Goal: Task Accomplishment & Management: Manage account settings

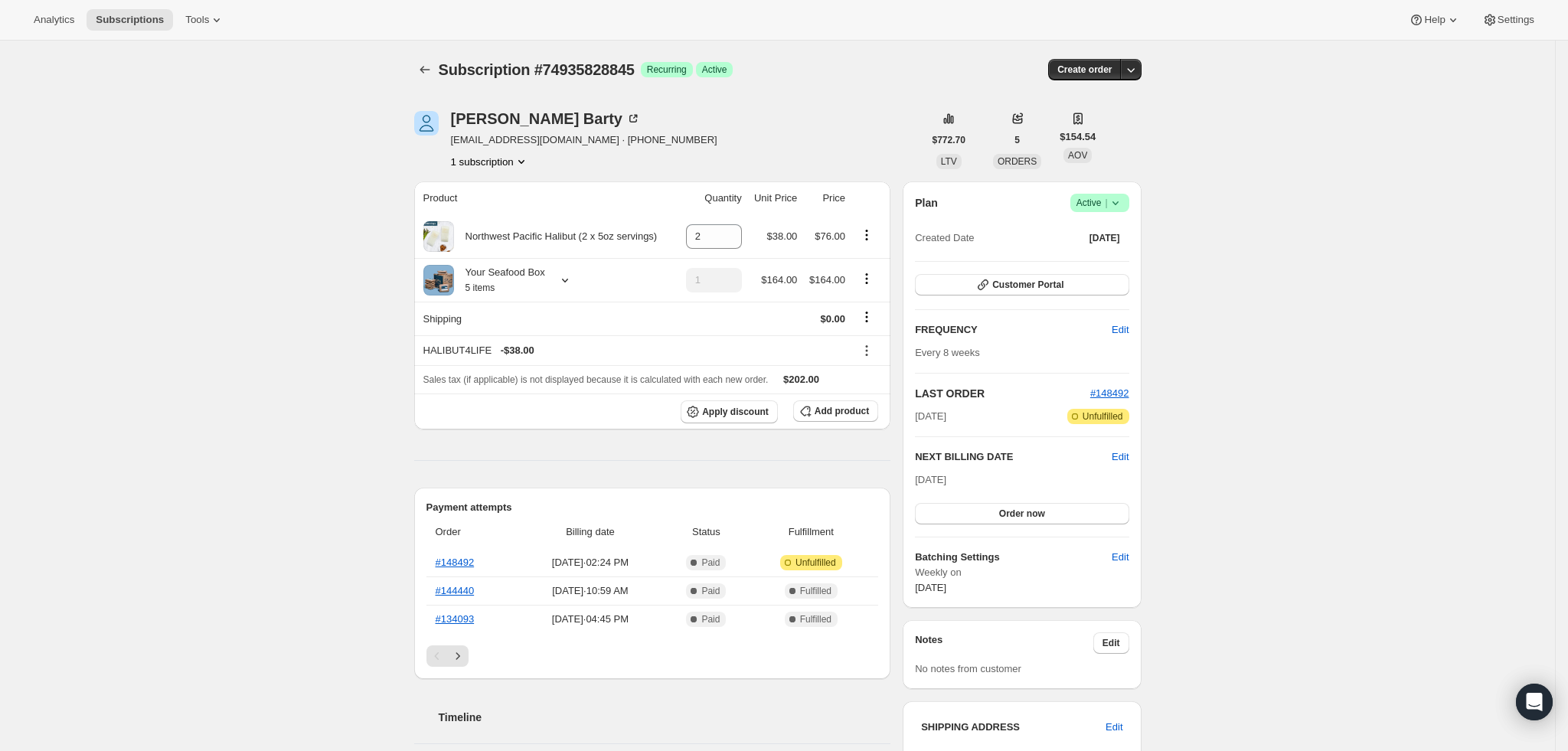
click at [426, 66] on icon "Subscriptions" at bounding box center [424, 69] width 15 height 15
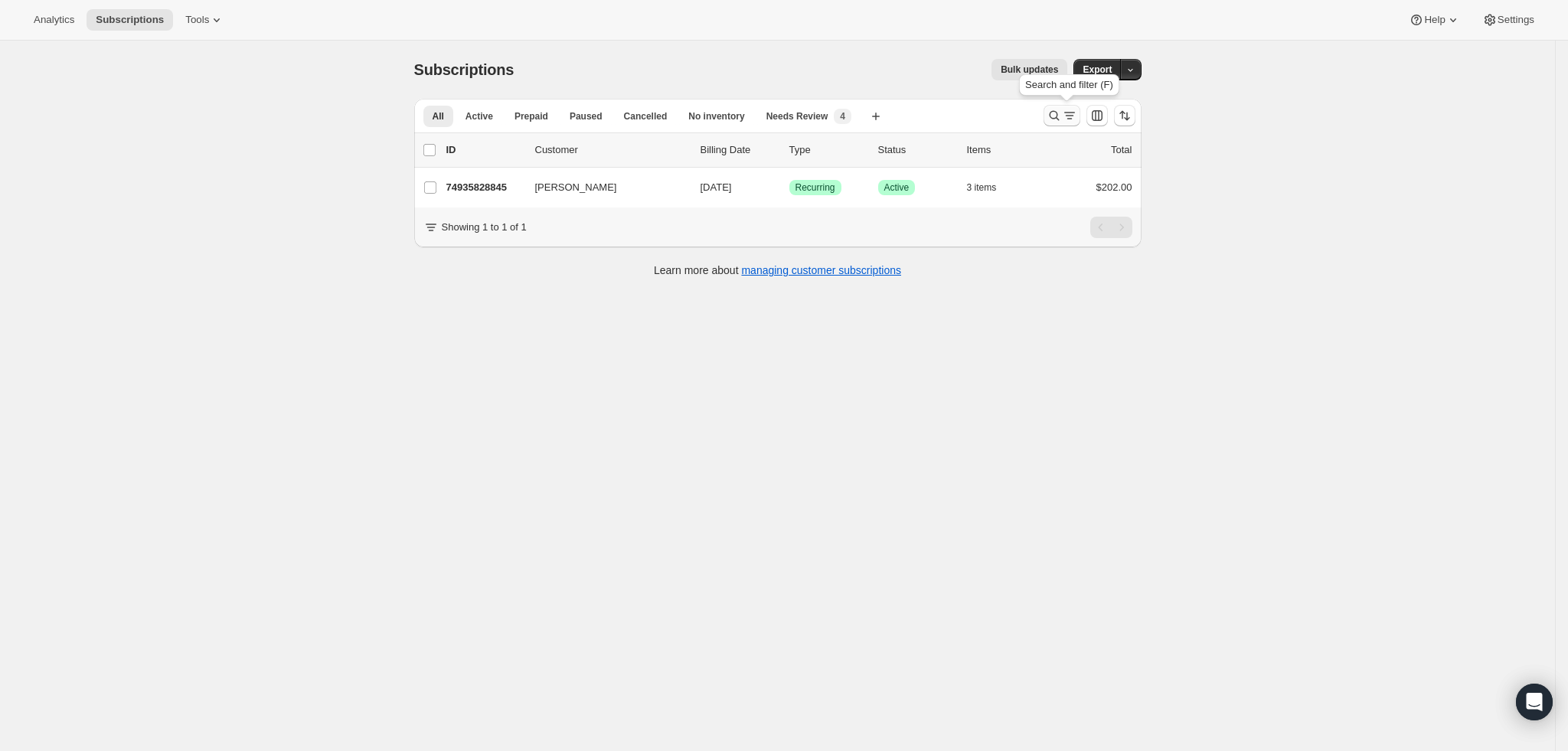
click at [1062, 118] on icon "Search and filter results" at bounding box center [1054, 115] width 15 height 15
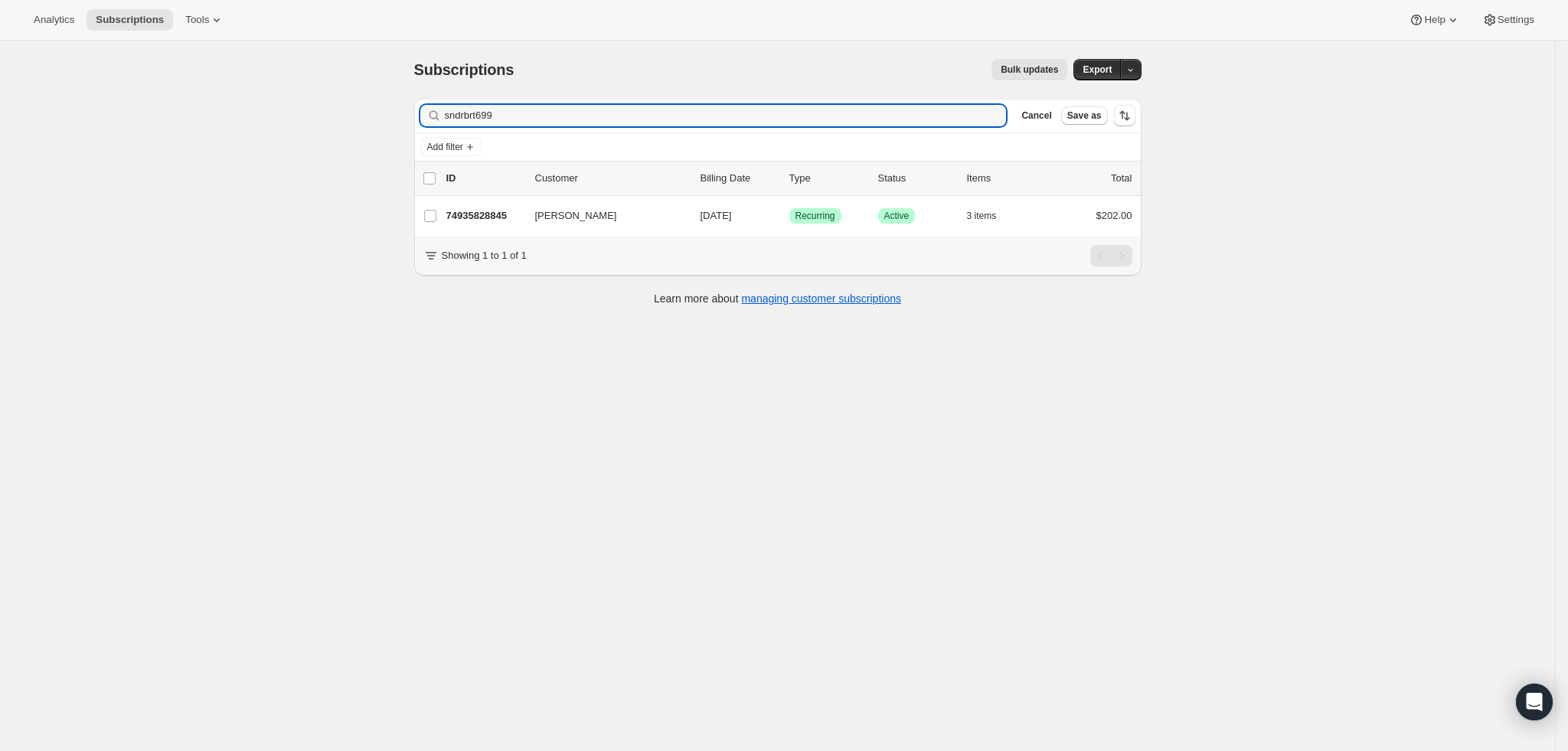
drag, startPoint x: 290, startPoint y: 120, endPoint x: 246, endPoint y: 118, distance: 44.0
click at [247, 119] on div "Subscriptions. This page is ready Subscriptions Bulk updates More actions Bulk …" at bounding box center [777, 415] width 1555 height 751
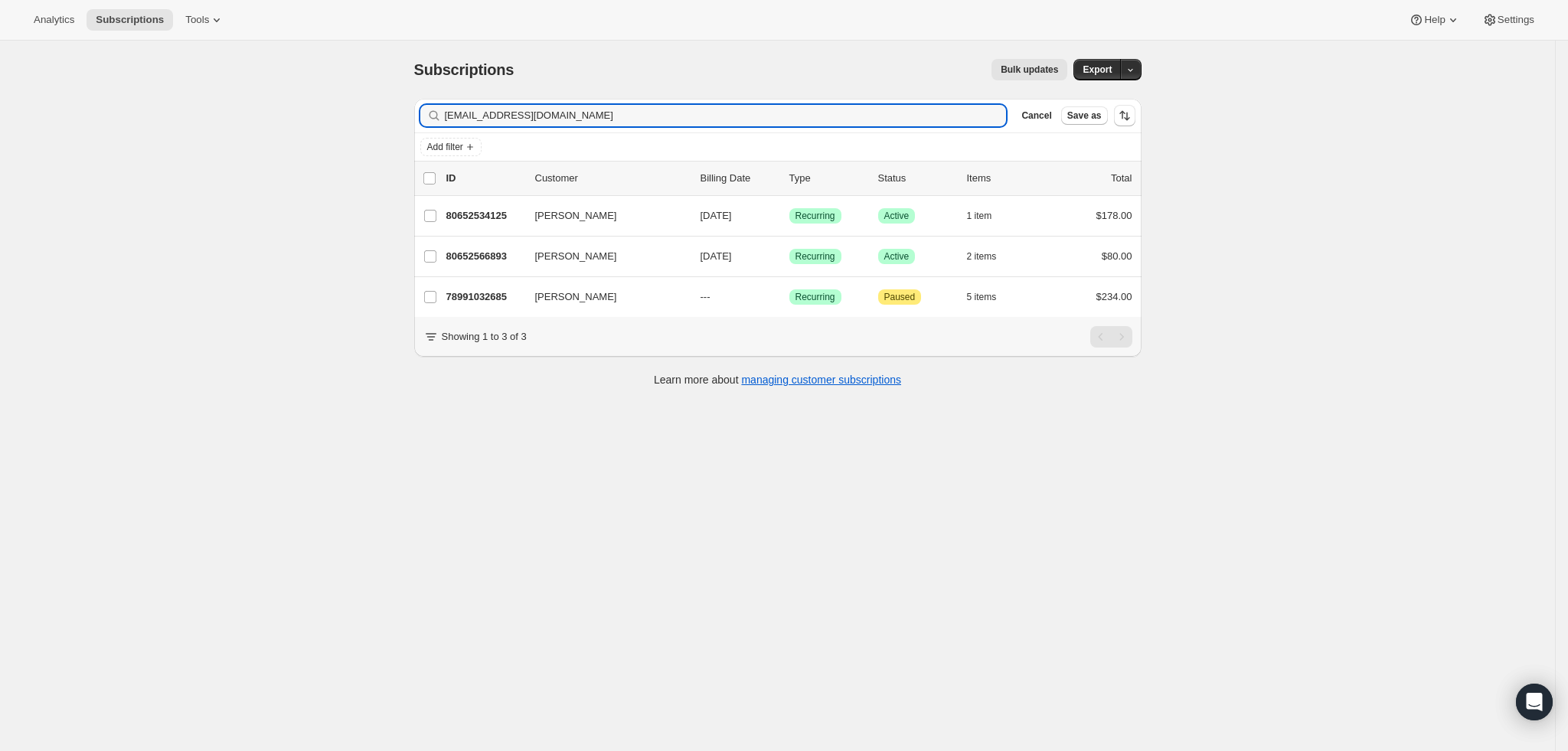
type input "[EMAIL_ADDRESS][DOMAIN_NAME]"
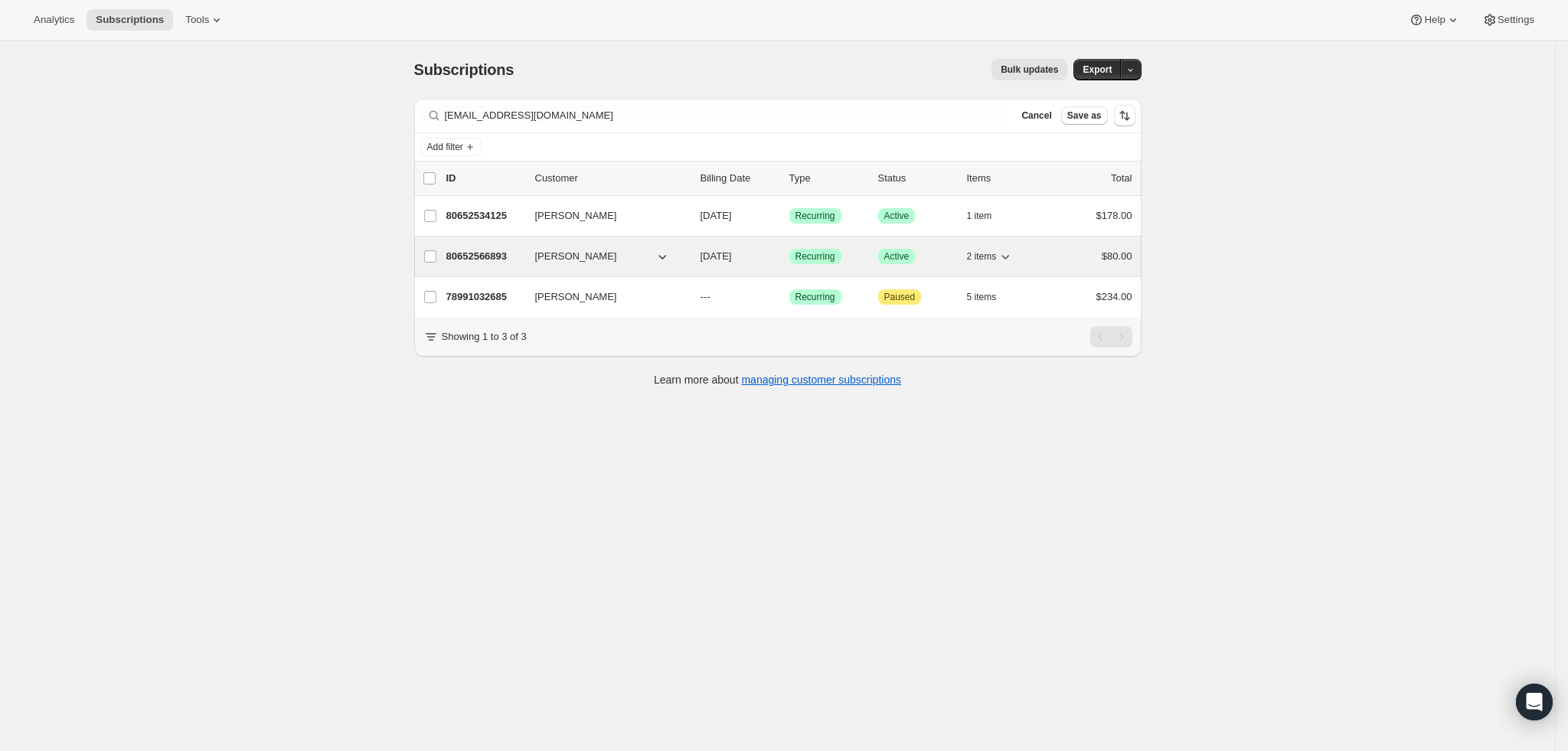
click at [490, 252] on p "80652566893" at bounding box center [484, 256] width 76 height 15
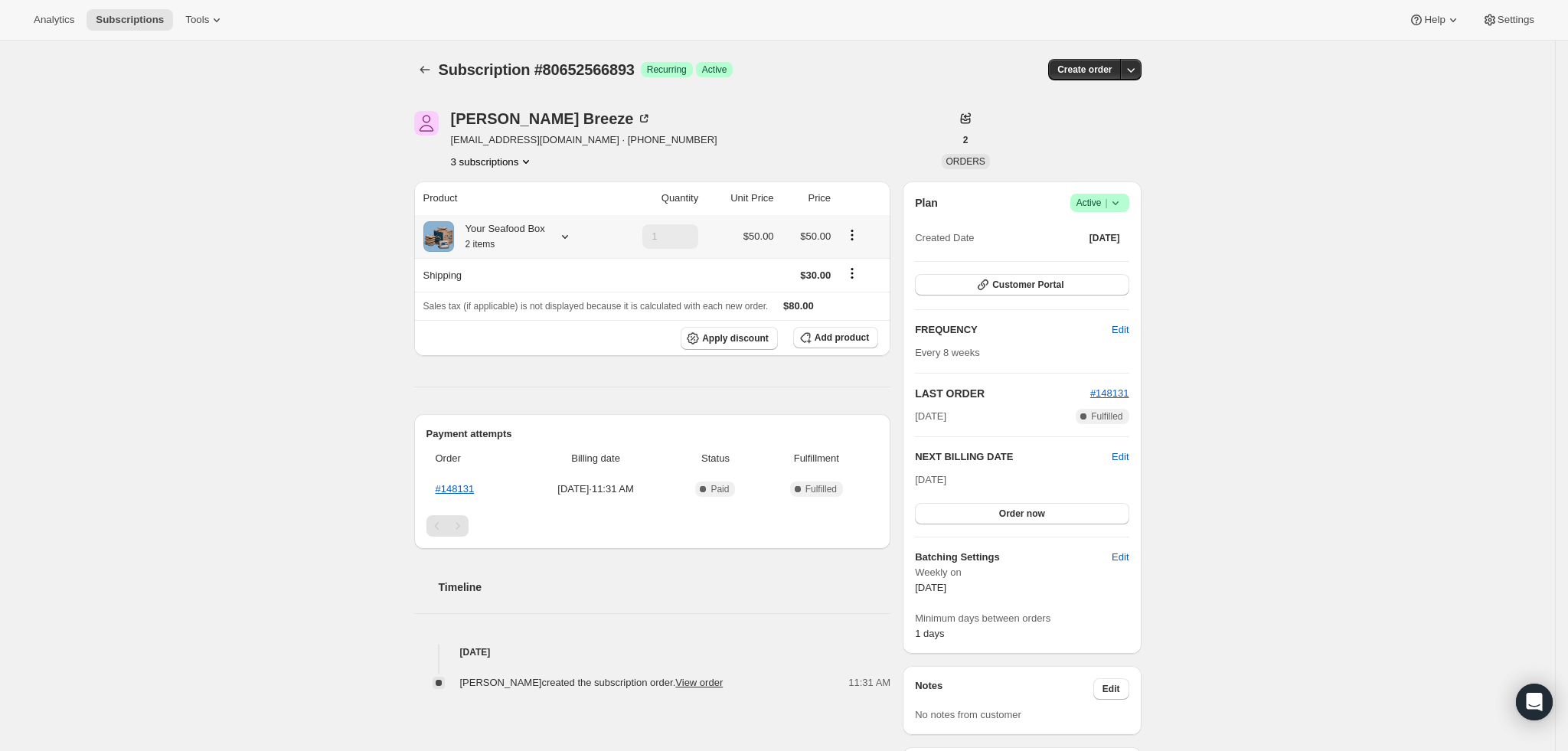
click at [505, 231] on div "Your Seafood Box 2 items" at bounding box center [499, 237] width 91 height 31
click at [250, 205] on div "Subscription #80652566893. This page is ready Subscription #80652566893 Success…" at bounding box center [777, 672] width 1555 height 1264
click at [1119, 202] on icon at bounding box center [1115, 202] width 15 height 15
click at [1114, 260] on span "Cancel subscription" at bounding box center [1106, 259] width 87 height 11
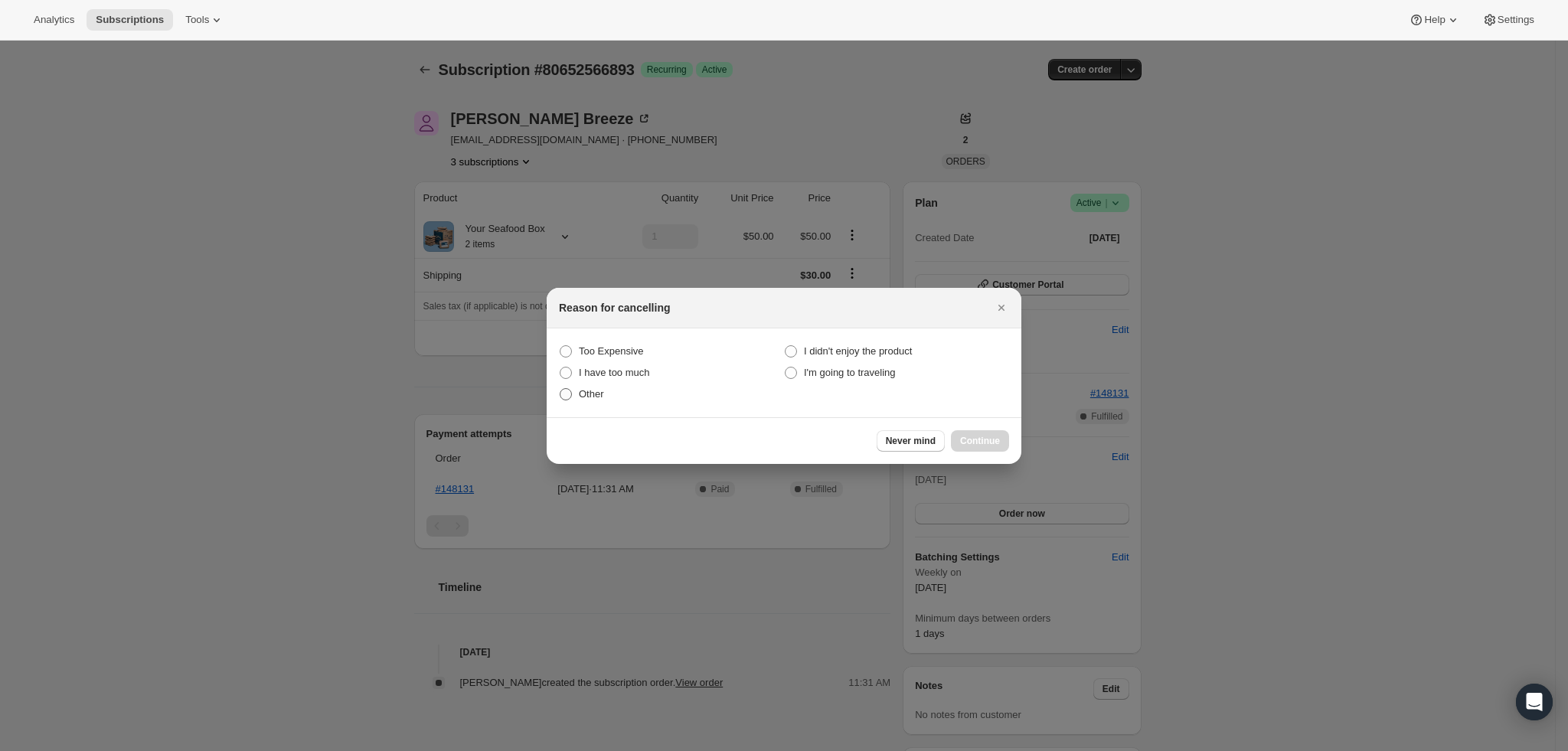
click at [562, 396] on span ":r6d:" at bounding box center [566, 394] width 12 height 12
click at [561, 389] on input "Other" at bounding box center [560, 388] width 1 height 1
radio input "true"
click at [977, 438] on span "Continue" at bounding box center [979, 441] width 39 height 12
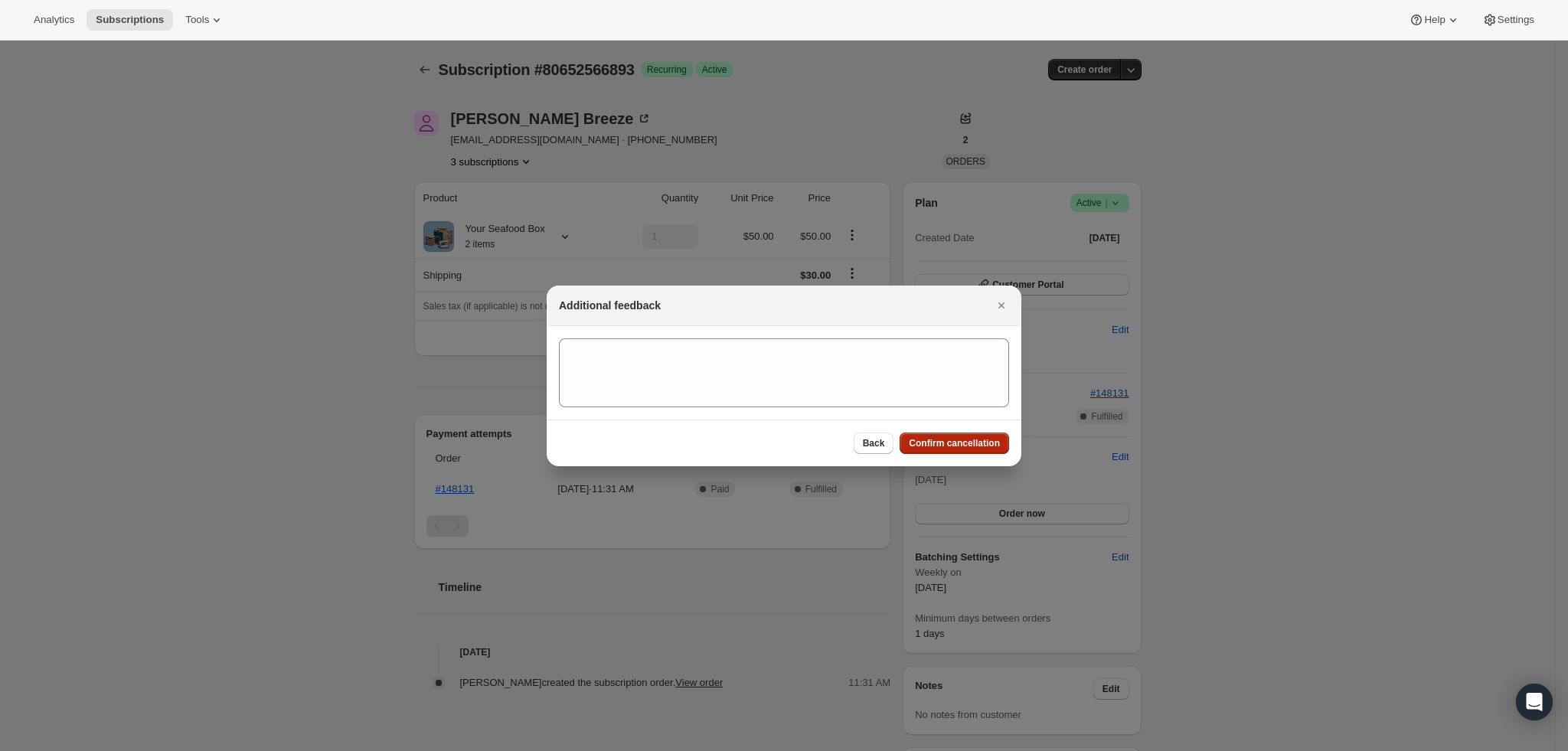
click at [948, 437] on span "Confirm cancellation" at bounding box center [954, 443] width 91 height 12
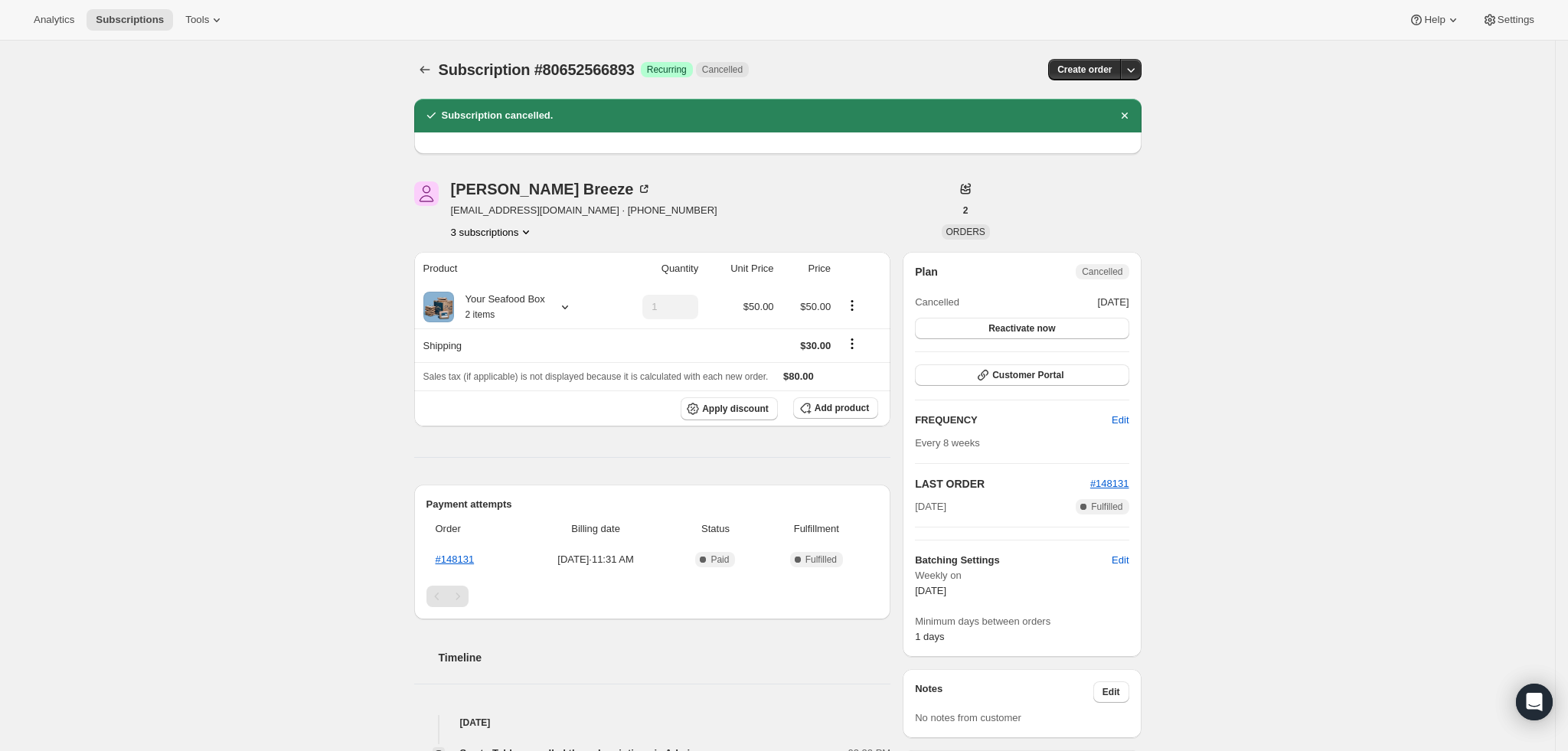
click at [433, 71] on icon "Subscriptions" at bounding box center [424, 69] width 15 height 15
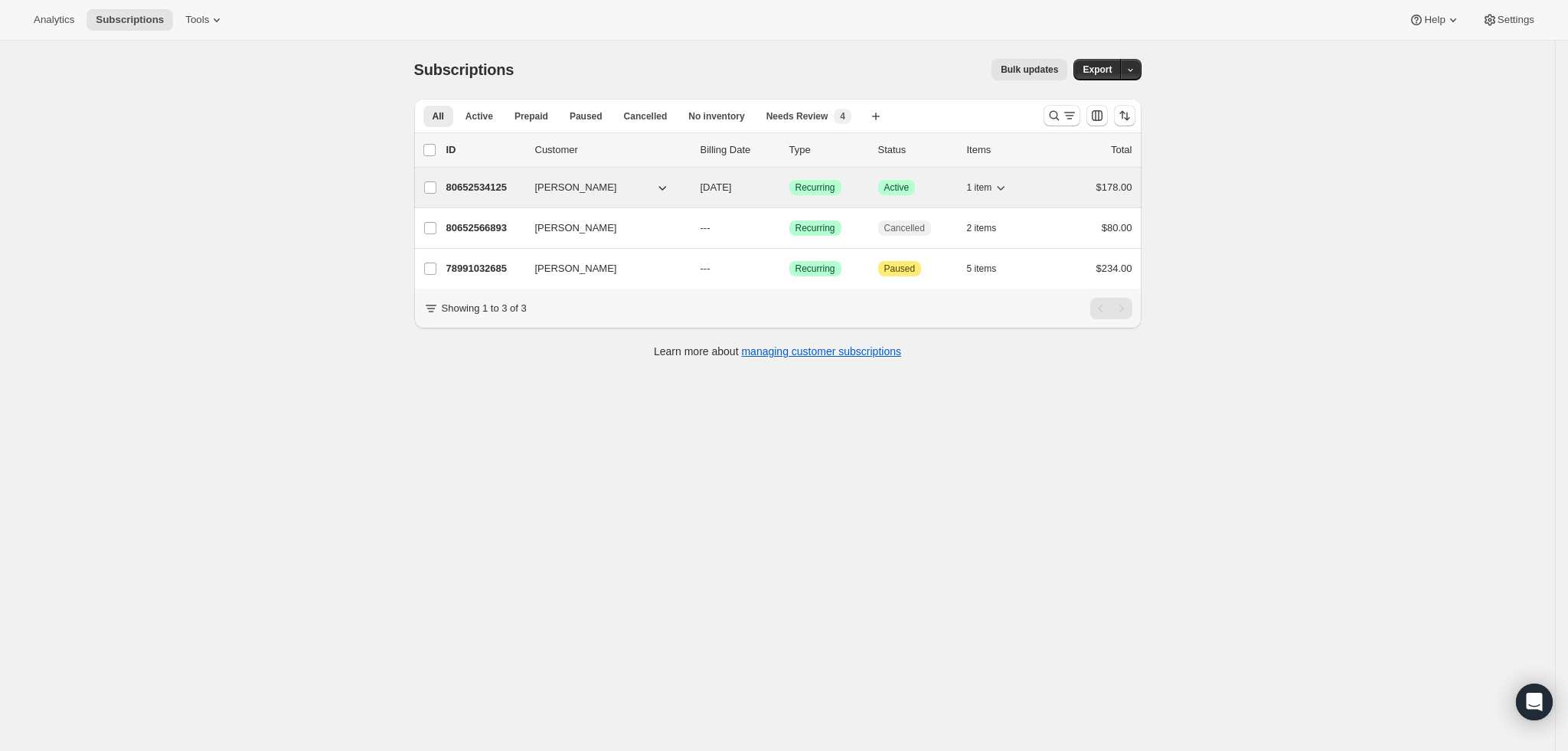
click at [492, 182] on p "80652534125" at bounding box center [484, 187] width 76 height 15
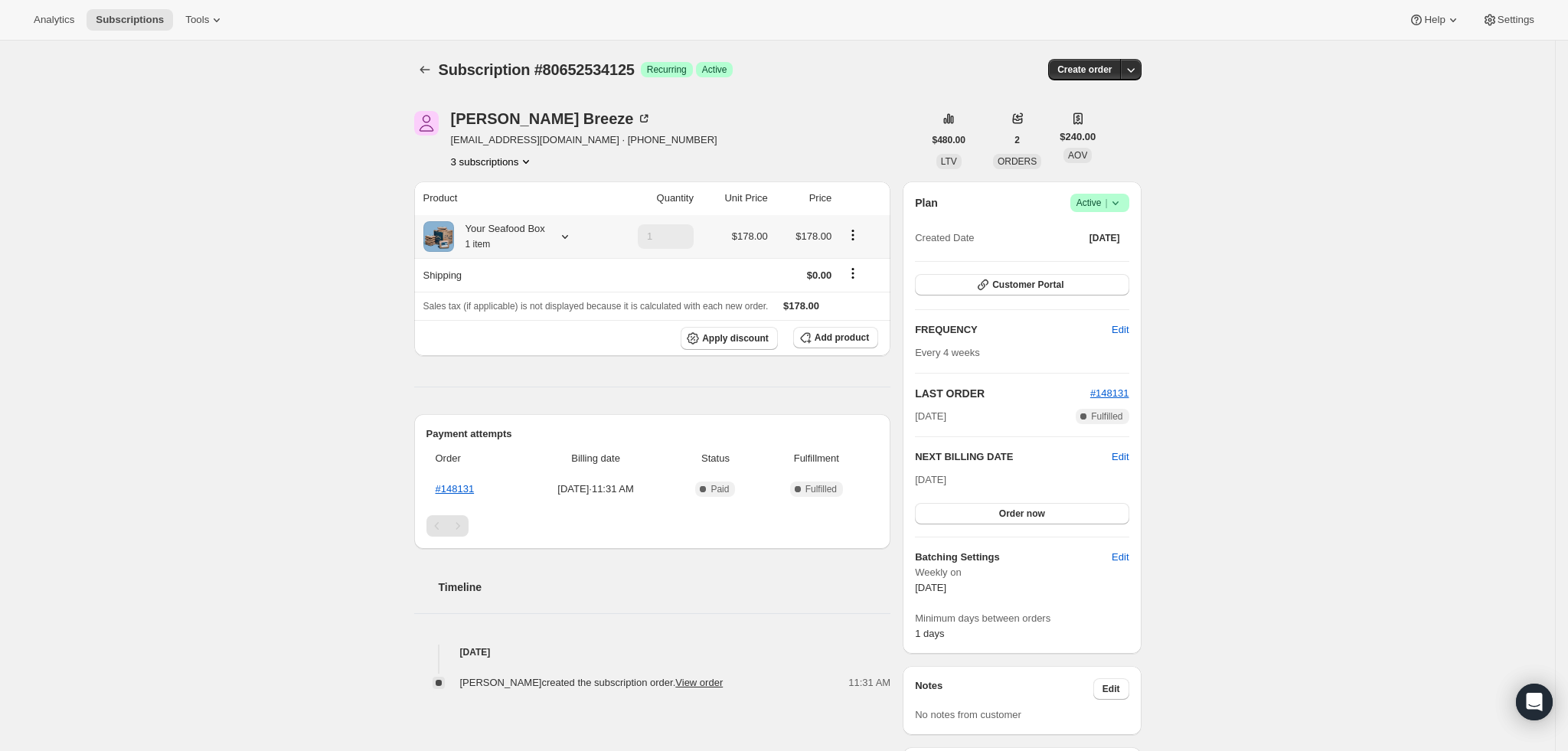
click at [555, 233] on div at bounding box center [562, 236] width 21 height 15
click at [227, 197] on div "Subscription #80652534125. This page is ready Subscription #80652534125 Success…" at bounding box center [777, 672] width 1555 height 1264
click at [566, 238] on icon at bounding box center [564, 236] width 15 height 15
click at [515, 334] on span "Edit box" at bounding box center [508, 330] width 36 height 12
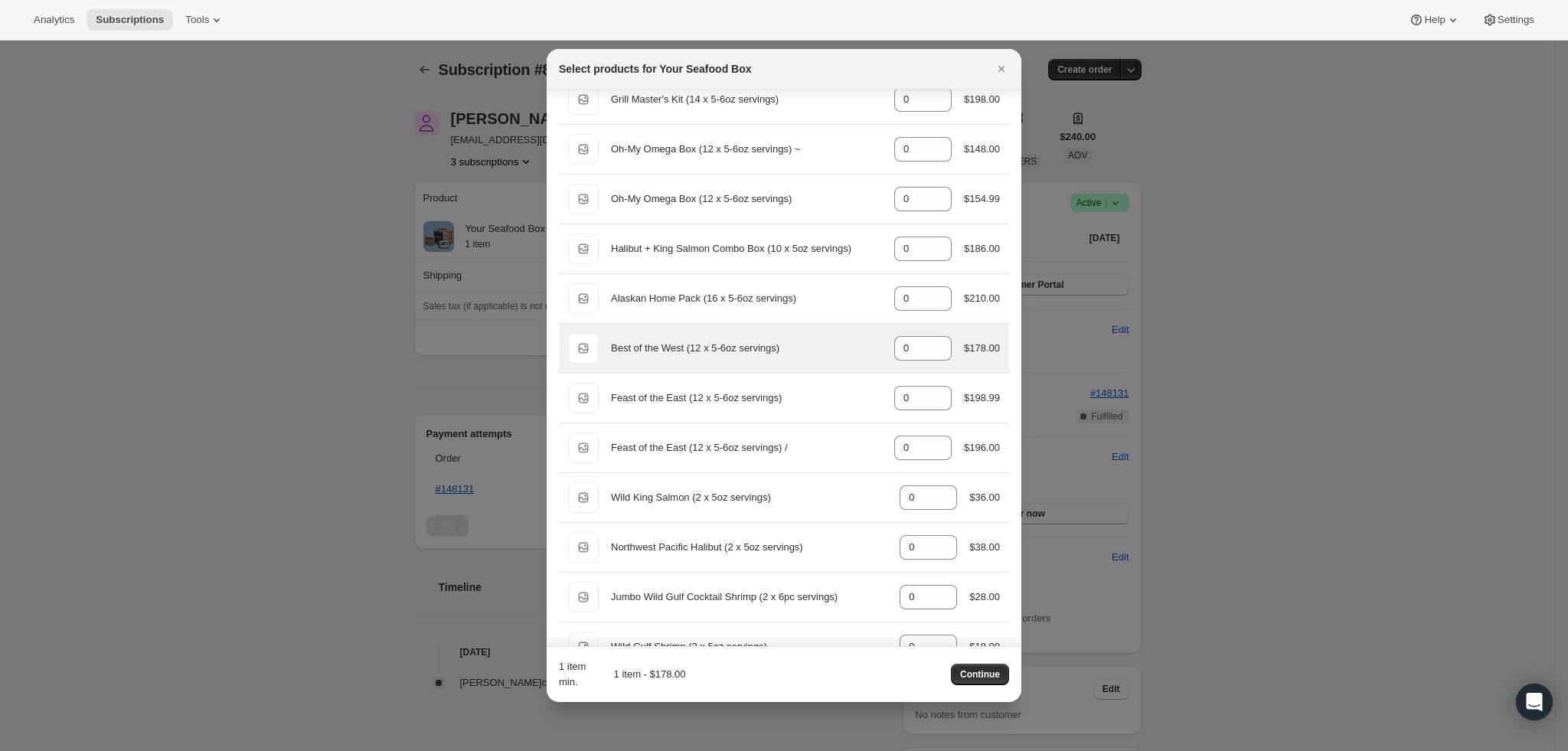
scroll to position [344, 0]
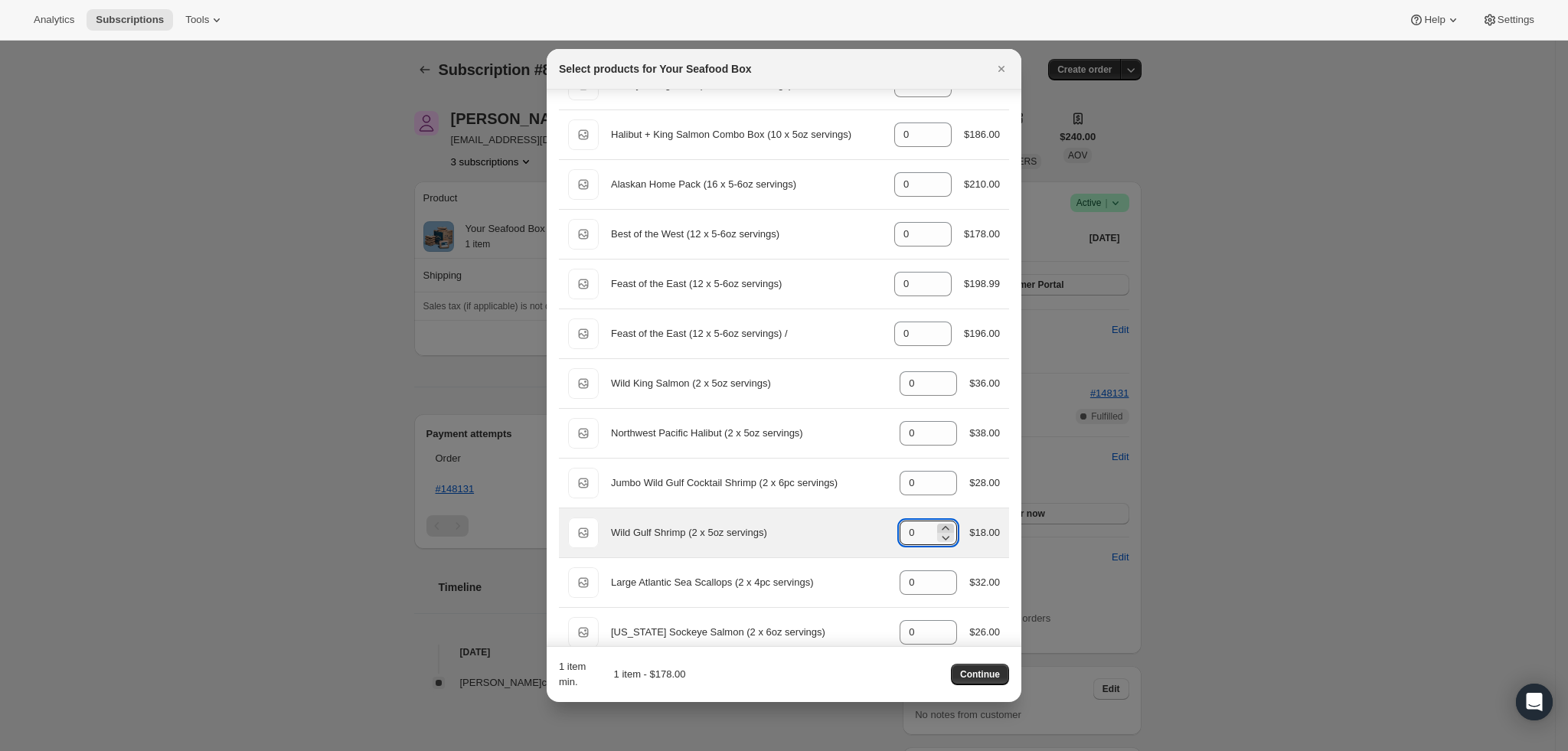
click at [943, 530] on icon ":rfo:" at bounding box center [946, 528] width 7 height 4
type input "1"
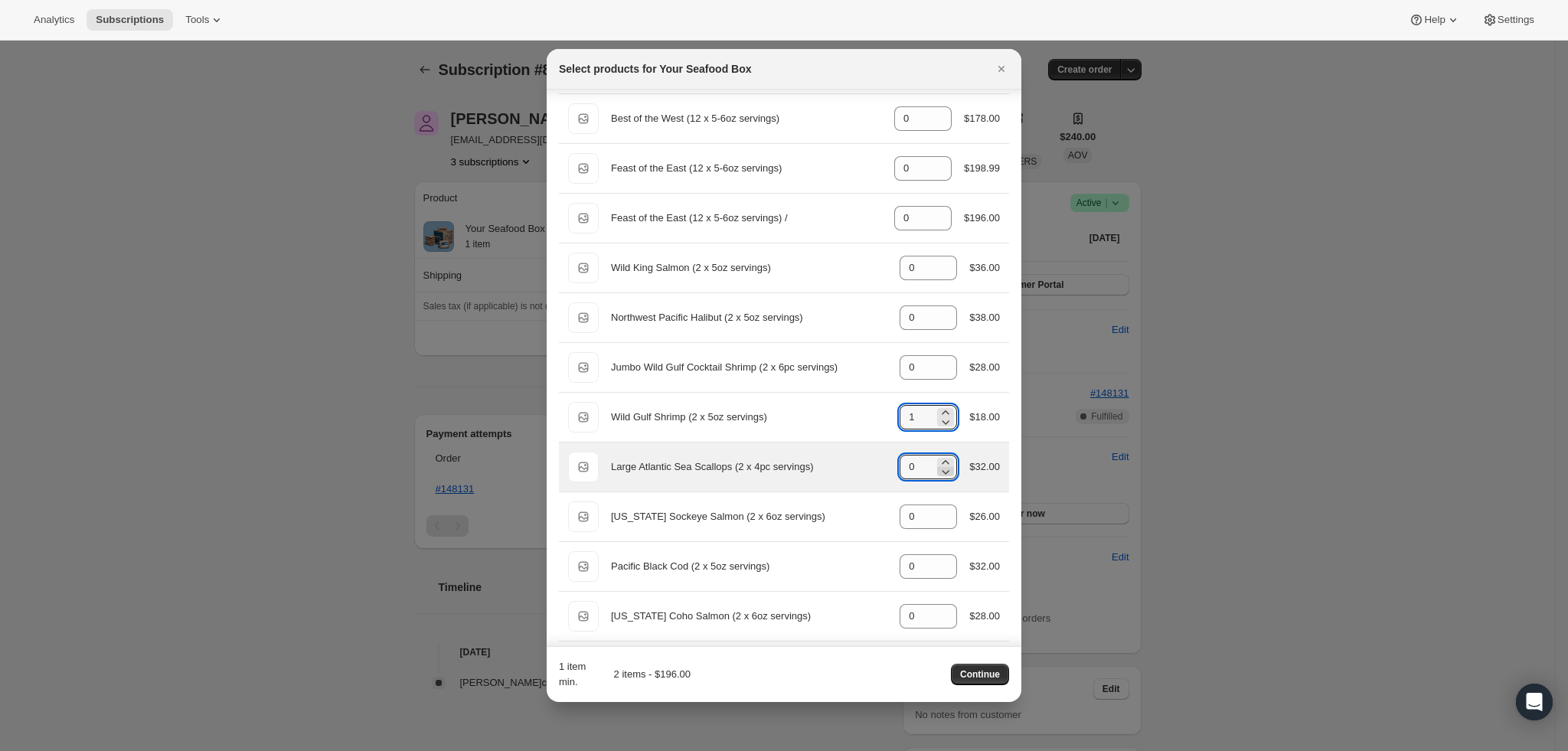
click at [938, 466] on icon ":rfo:" at bounding box center [945, 471] width 15 height 15
click at [938, 459] on icon ":rfo:" at bounding box center [945, 462] width 15 height 15
type input "1"
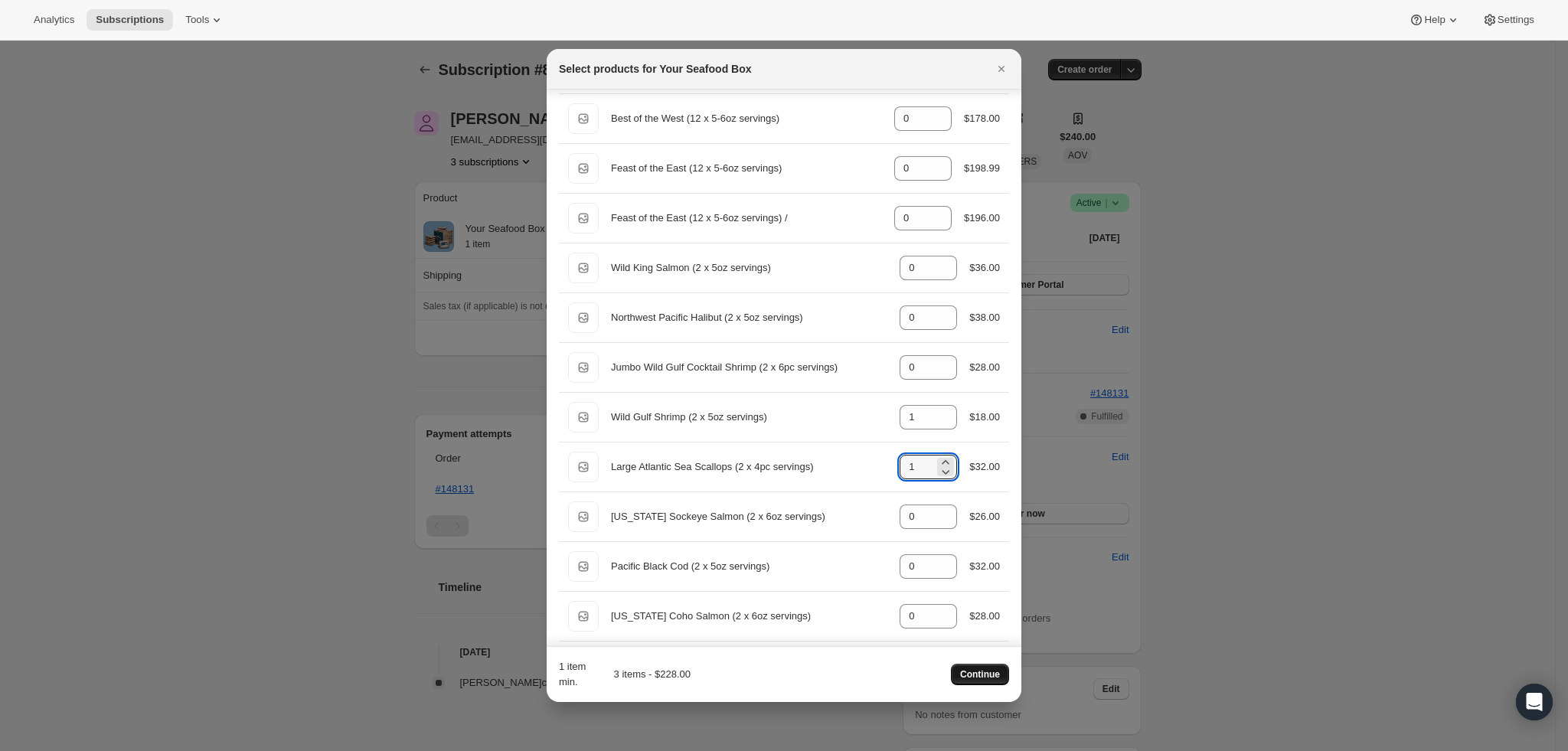
click at [979, 677] on span "Continue" at bounding box center [979, 675] width 39 height 12
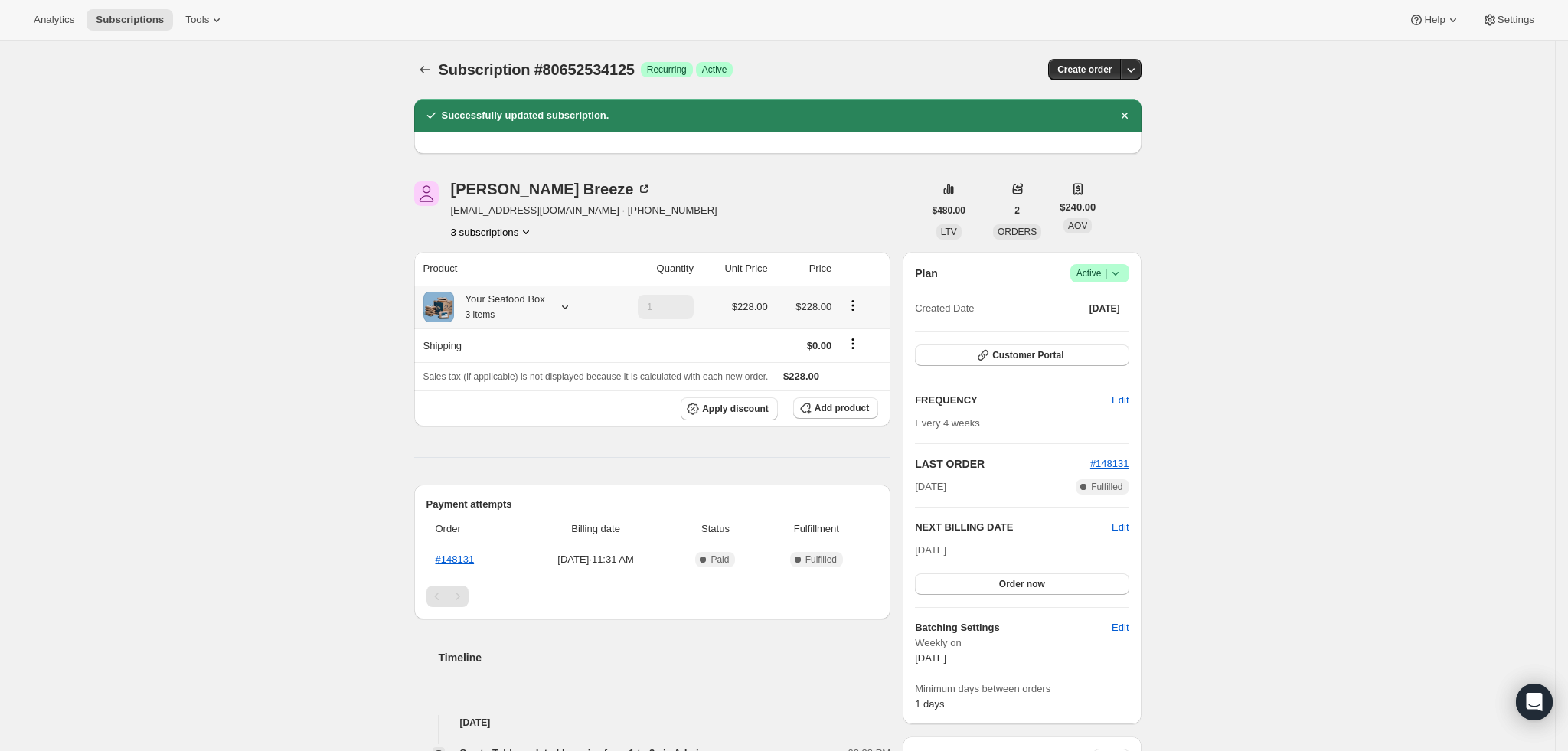
click at [554, 301] on div at bounding box center [562, 307] width 21 height 15
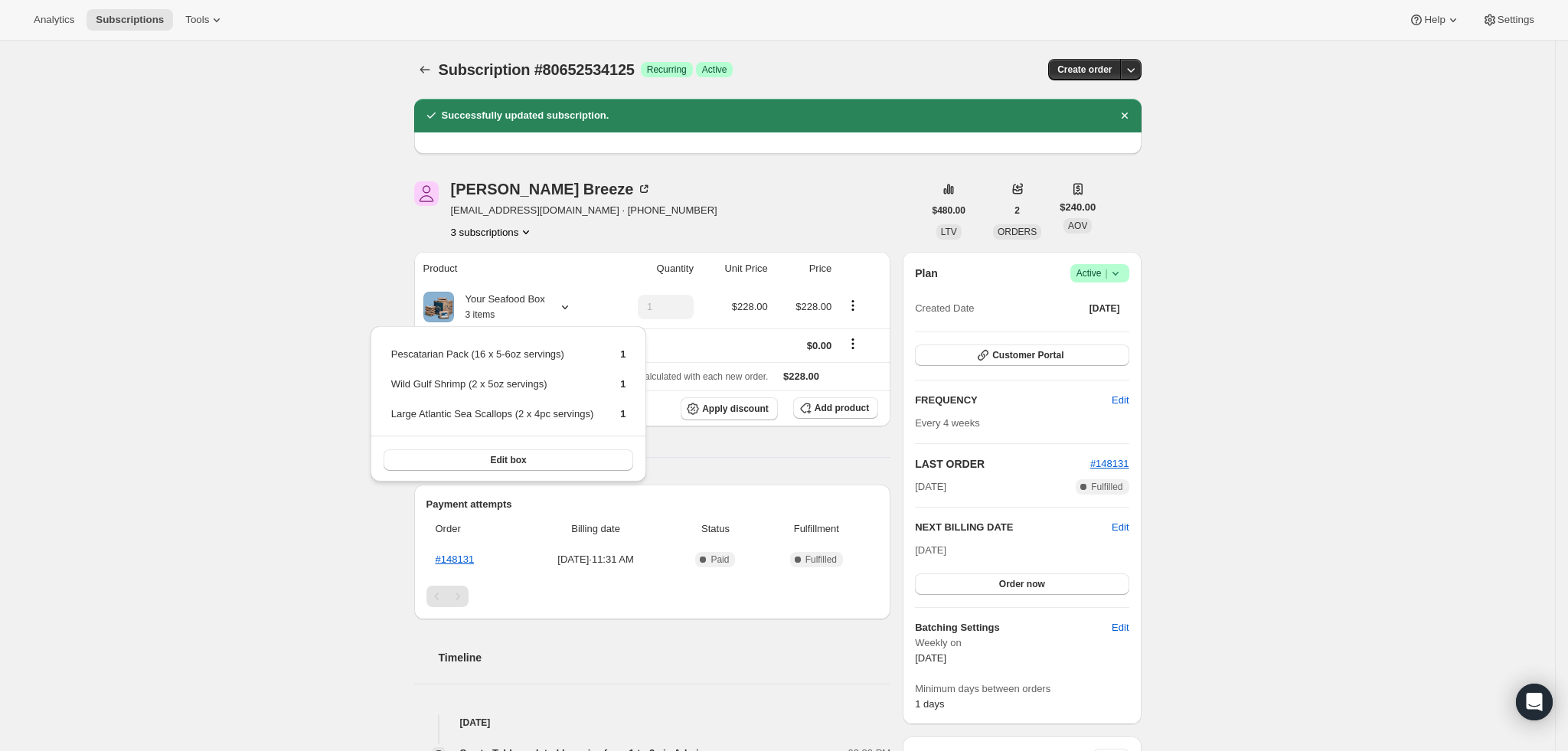
click at [301, 307] on div "Subscription #80652534125. This page is ready Subscription #80652534125 Success…" at bounding box center [777, 707] width 1555 height 1334
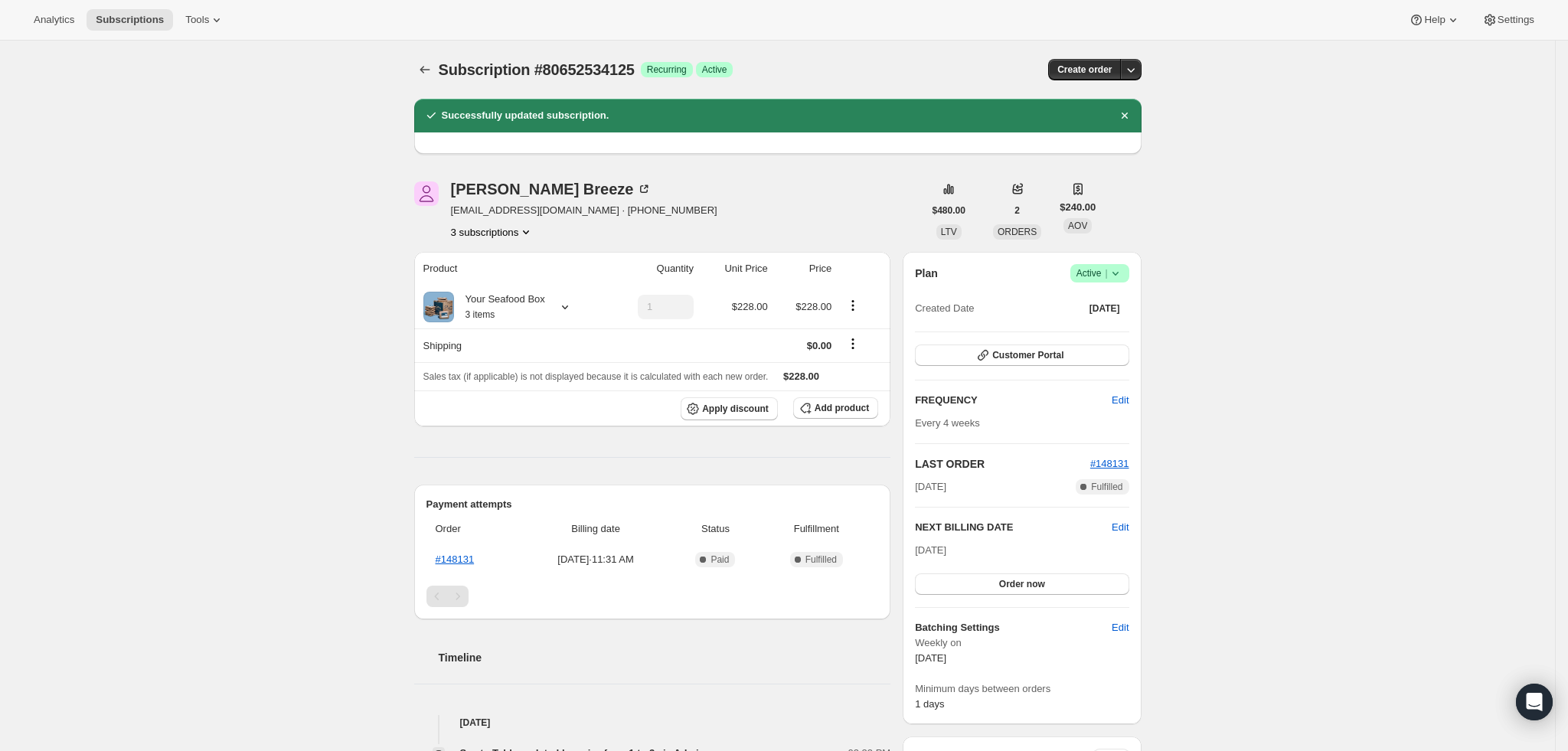
drag, startPoint x: 1463, startPoint y: 191, endPoint x: 1367, endPoint y: 223, distance: 101.2
click at [1463, 190] on div "Subscription #80652534125. This page is ready Subscription #80652534125 Success…" at bounding box center [777, 707] width 1555 height 1334
